Goal: Task Accomplishment & Management: Manage account settings

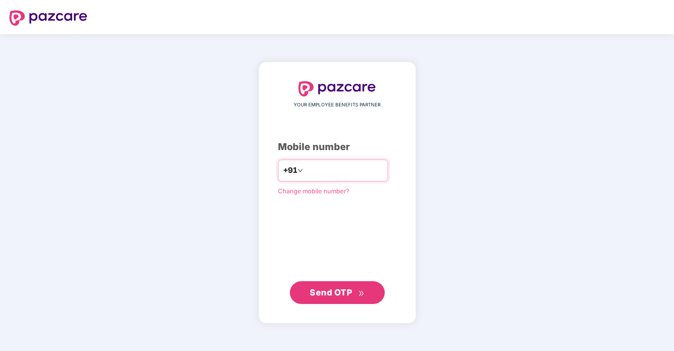
click at [324, 167] on input "number" at bounding box center [344, 170] width 78 height 15
type input "**********"
click at [355, 290] on span "Send OTP" at bounding box center [337, 291] width 55 height 13
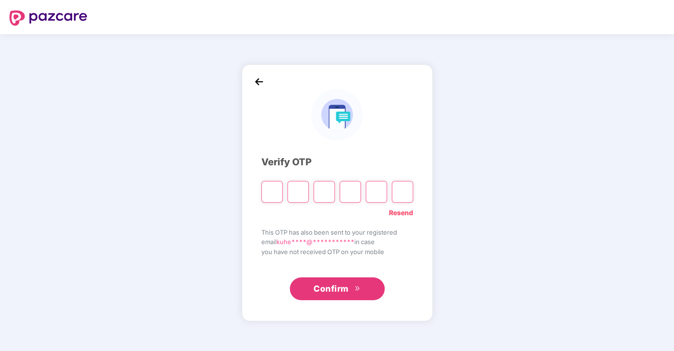
type input "*"
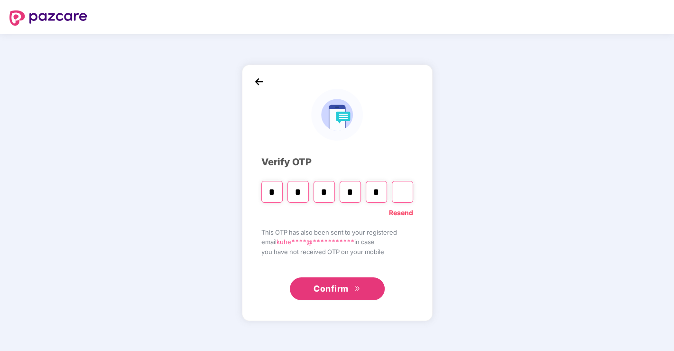
type input "*"
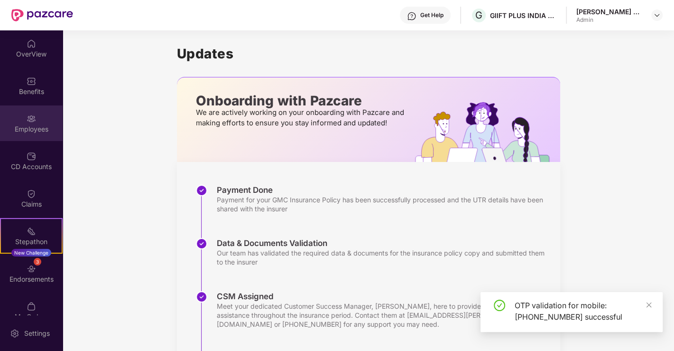
click at [36, 118] on div "Employees" at bounding box center [31, 123] width 63 height 36
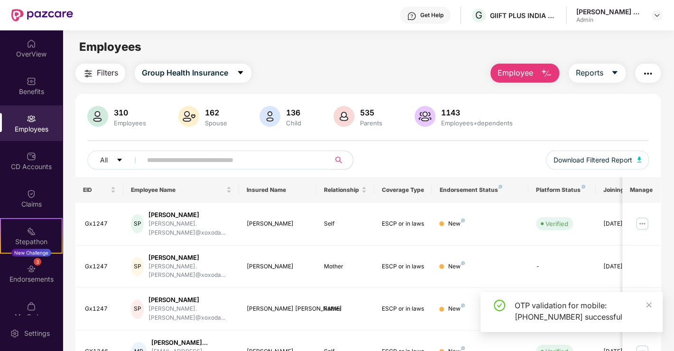
click at [248, 166] on input "text" at bounding box center [232, 160] width 170 height 14
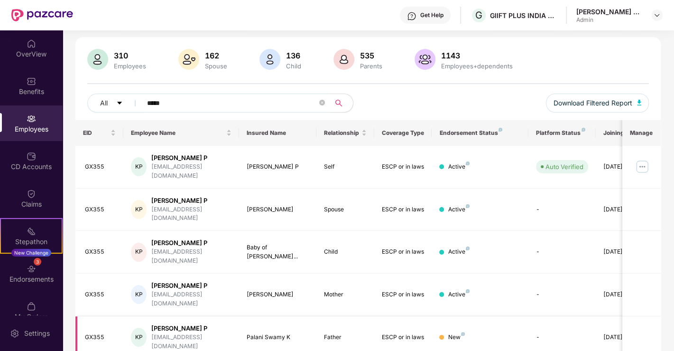
scroll to position [58, 0]
type input "*****"
click at [644, 159] on img at bounding box center [642, 165] width 15 height 15
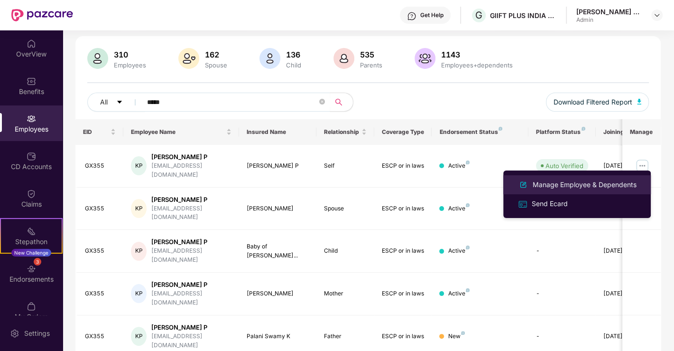
click at [548, 182] on div "Manage Employee & Dependents" at bounding box center [585, 184] width 108 height 10
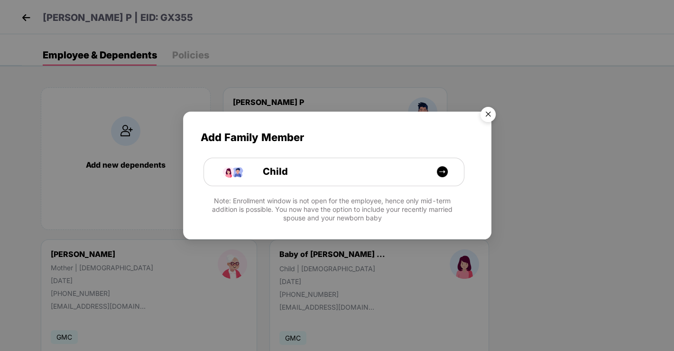
click at [486, 113] on img "Close" at bounding box center [488, 116] width 27 height 27
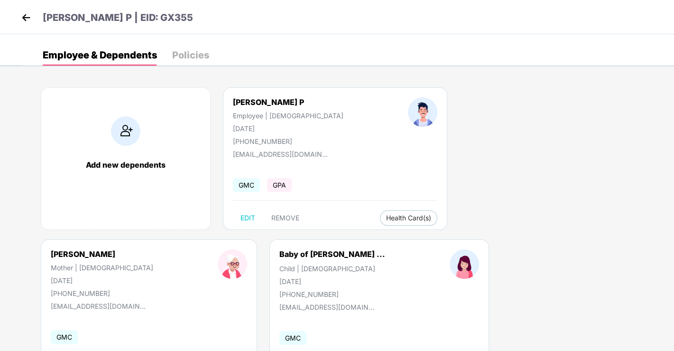
click at [28, 17] on img at bounding box center [26, 17] width 14 height 14
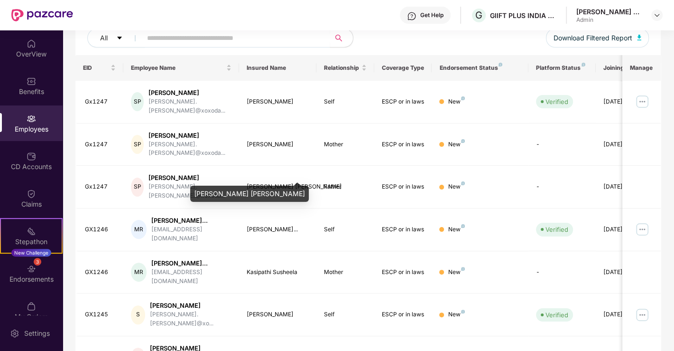
scroll to position [105, 0]
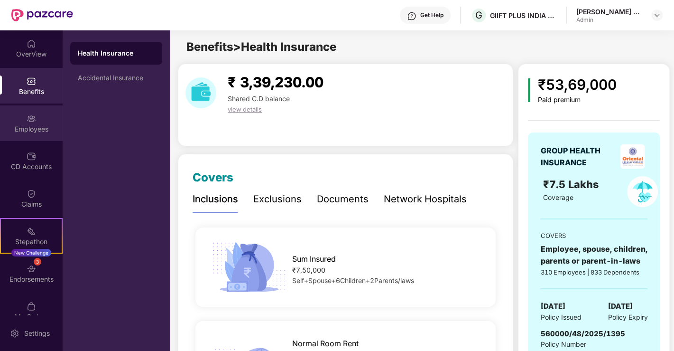
click at [18, 119] on div "Employees" at bounding box center [31, 123] width 63 height 36
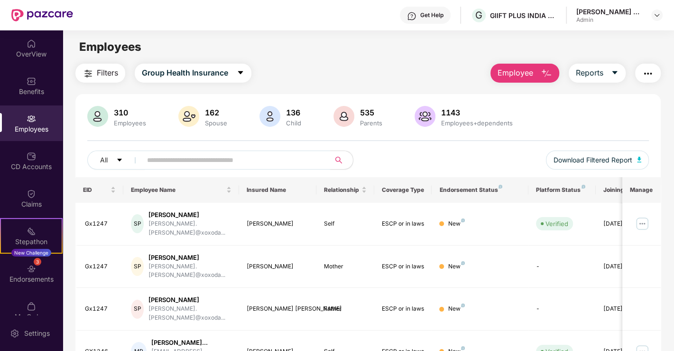
click at [166, 156] on input "text" at bounding box center [232, 160] width 170 height 14
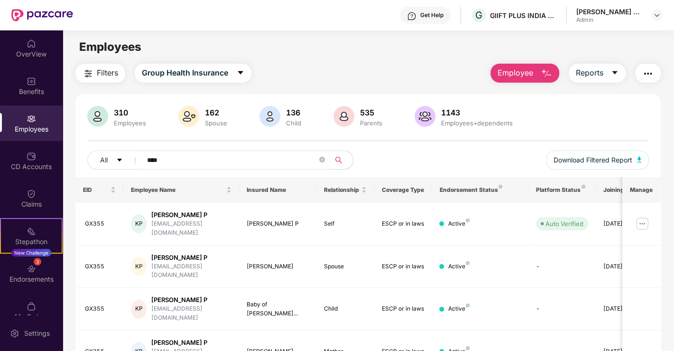
type input "*****"
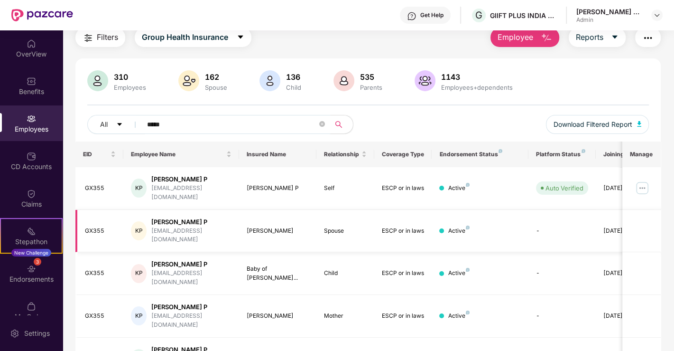
scroll to position [53, 0]
